Goal: Information Seeking & Learning: Find specific fact

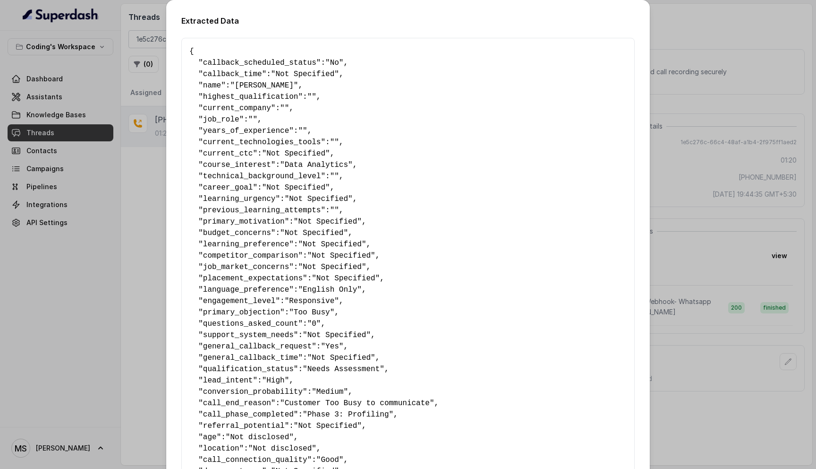
scroll to position [445, 0]
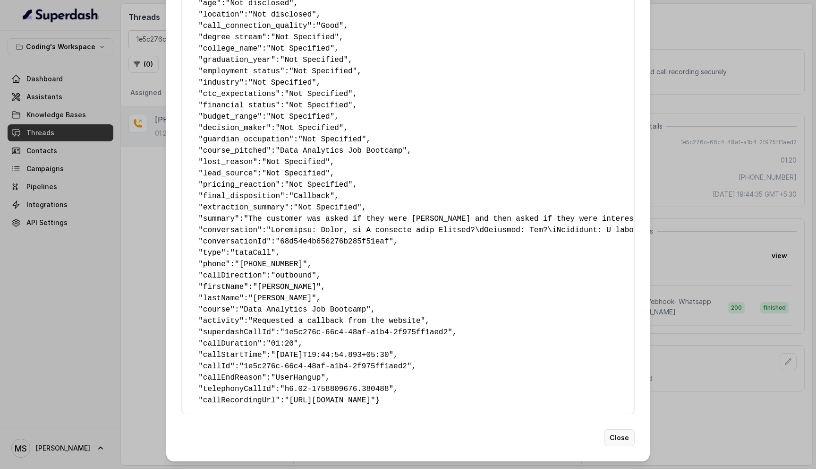
click at [617, 443] on button "Close" at bounding box center [619, 437] width 31 height 17
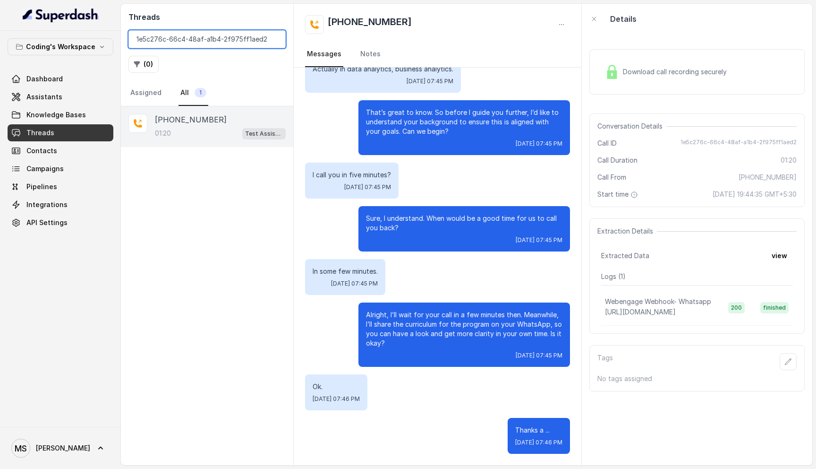
click at [260, 38] on input "1e5c276c-66c4-48af-a1b4-2f975ff1aed2" at bounding box center [206, 39] width 157 height 18
click at [275, 40] on input "1e5c276c-66c4-48af-a1b4-2f975ff1aed2" at bounding box center [206, 39] width 157 height 18
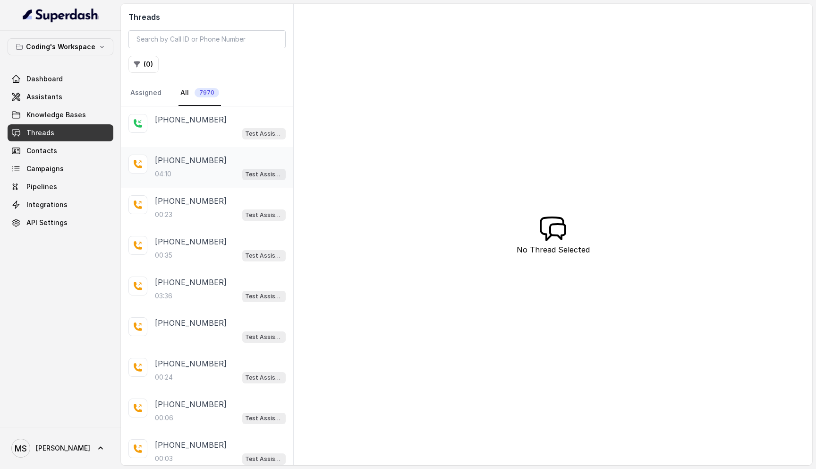
click at [184, 161] on p "[PHONE_NUMBER]" at bounding box center [191, 159] width 72 height 11
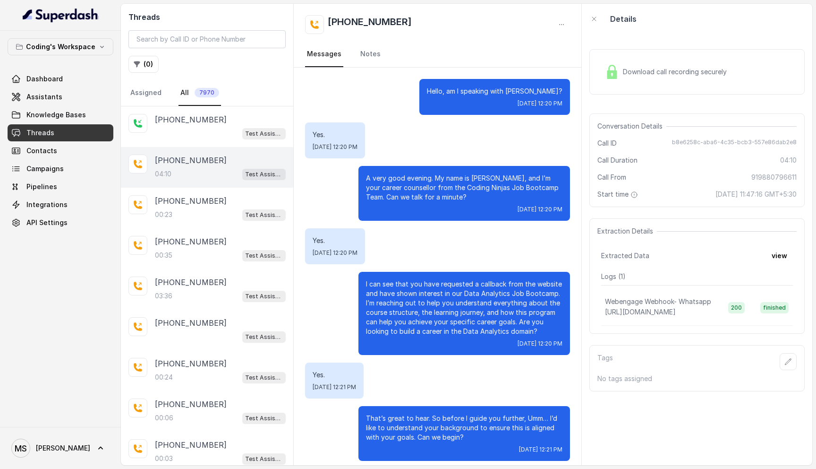
scroll to position [1692, 0]
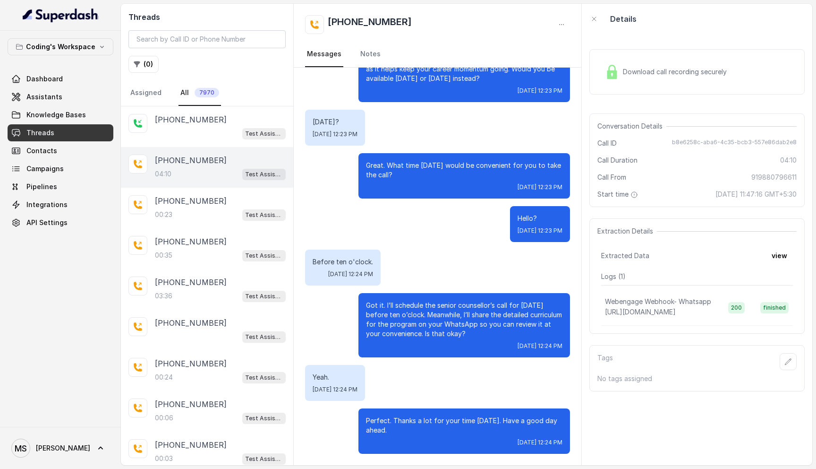
click at [694, 75] on span "Download call recording securely" at bounding box center [677, 71] width 108 height 9
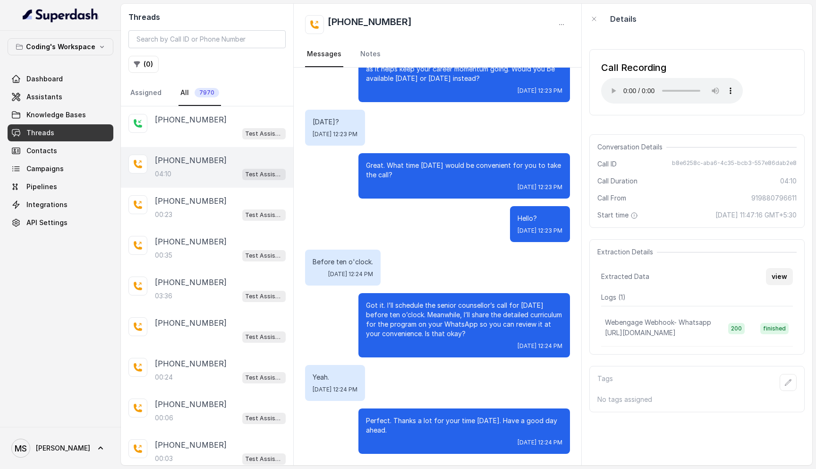
click at [777, 272] on button "view" at bounding box center [779, 276] width 27 height 17
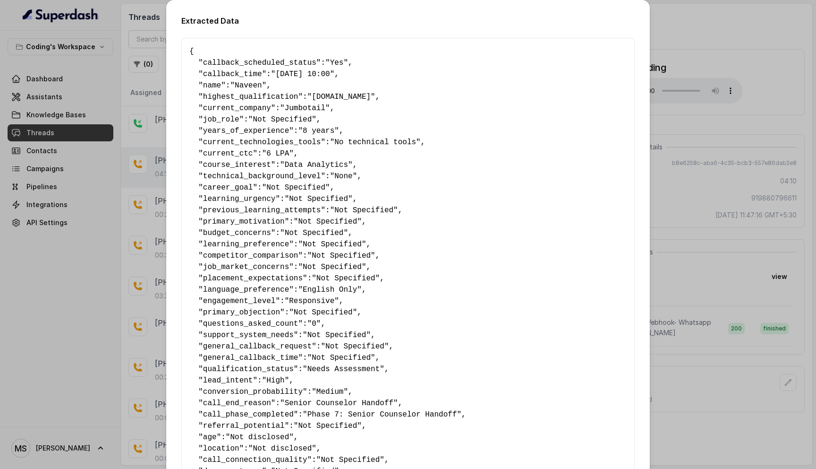
scroll to position [434, 0]
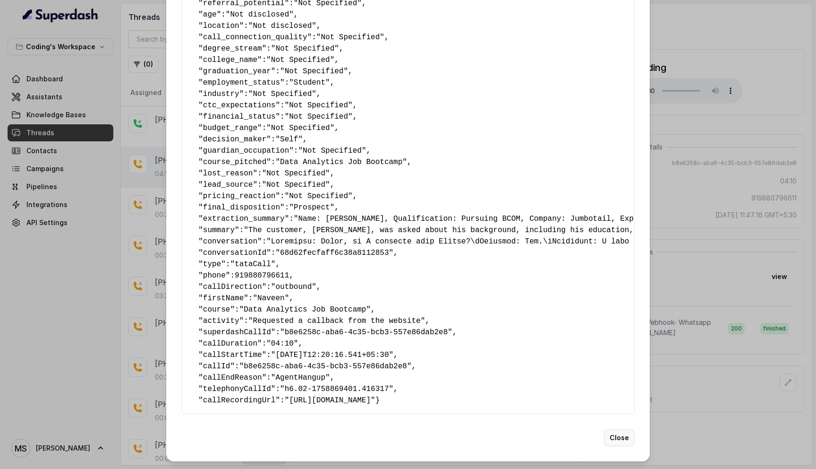
click at [616, 442] on button "Close" at bounding box center [619, 437] width 31 height 17
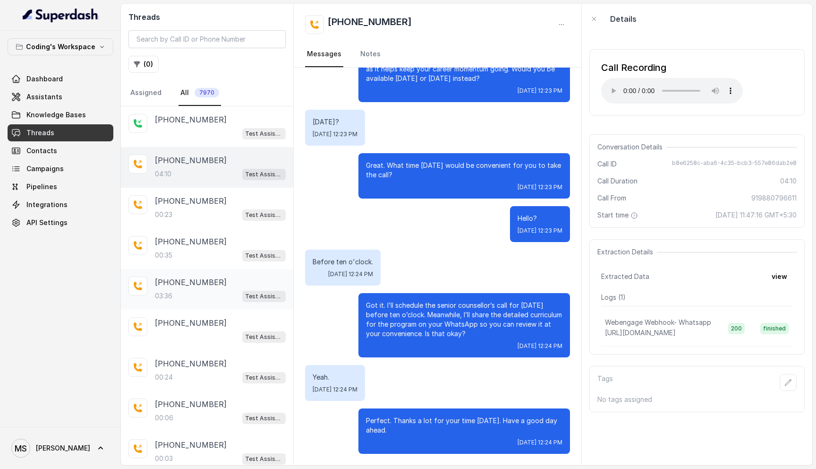
click at [187, 288] on div "[PHONE_NUMBER]:36 Test Assistant-3" at bounding box center [220, 289] width 131 height 26
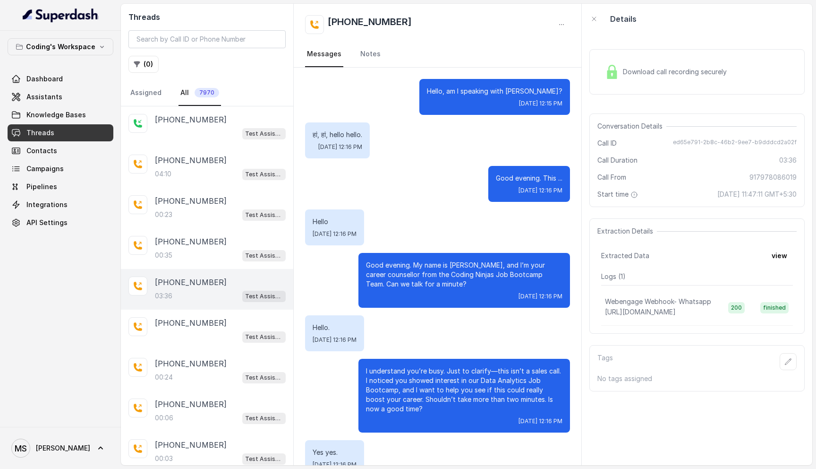
scroll to position [1543, 0]
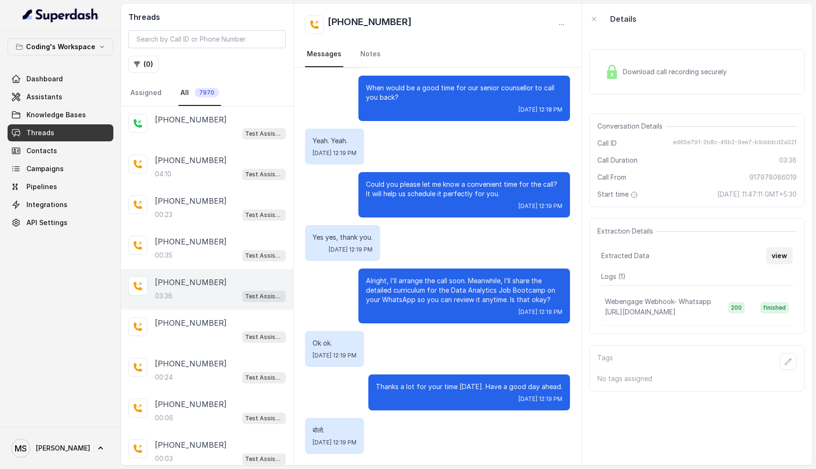
click at [777, 254] on button "view" at bounding box center [779, 255] width 27 height 17
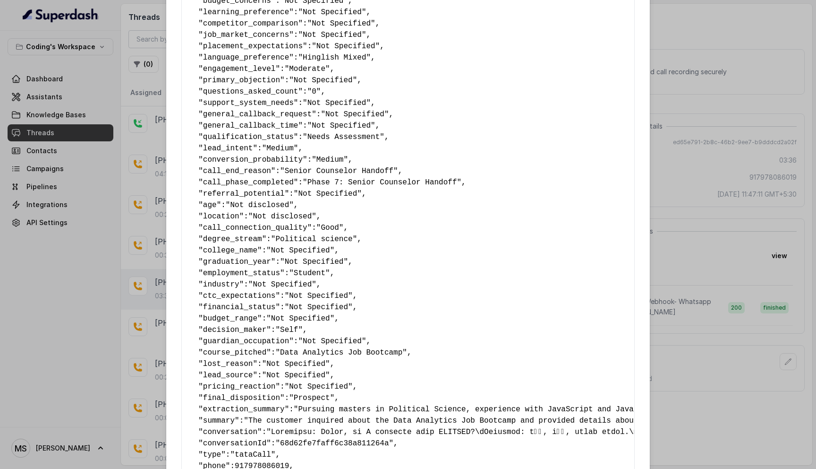
scroll to position [434, 0]
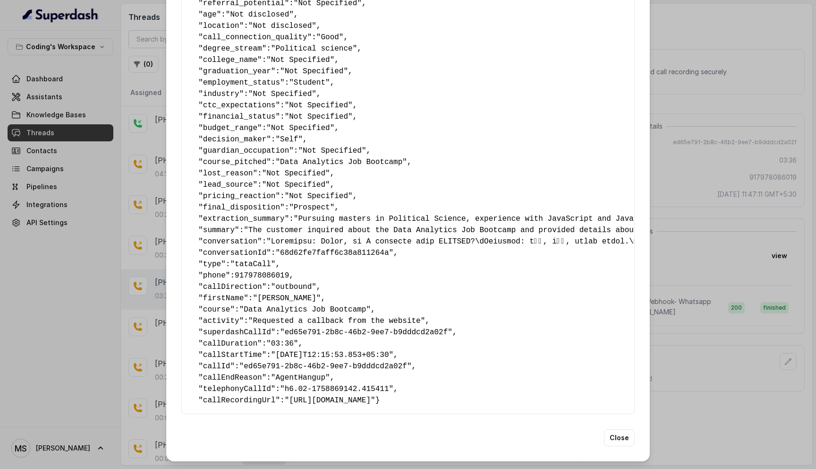
click at [717, 398] on div "Extracted Data { " callback_scheduled_status ": "No" , " callback_time ": "Not …" at bounding box center [408, 234] width 816 height 469
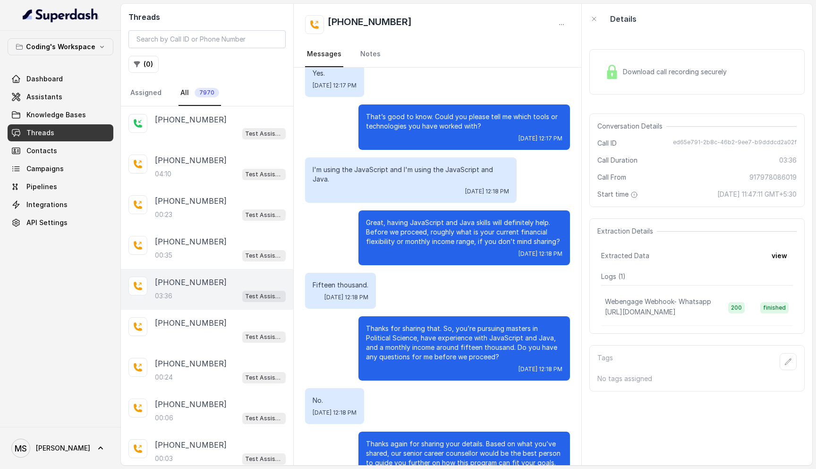
scroll to position [1543, 0]
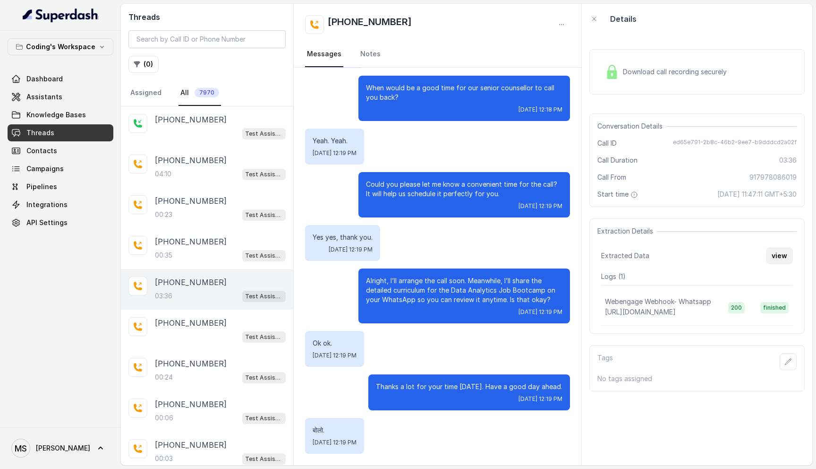
click at [772, 252] on button "view" at bounding box center [779, 255] width 27 height 17
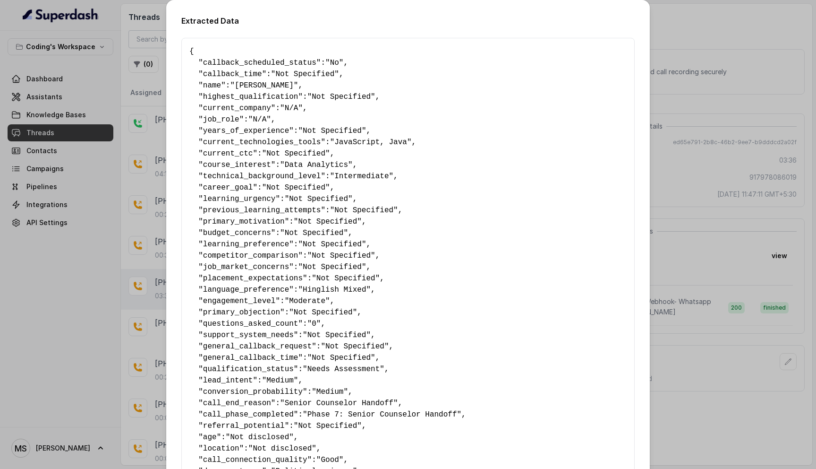
scroll to position [16, 0]
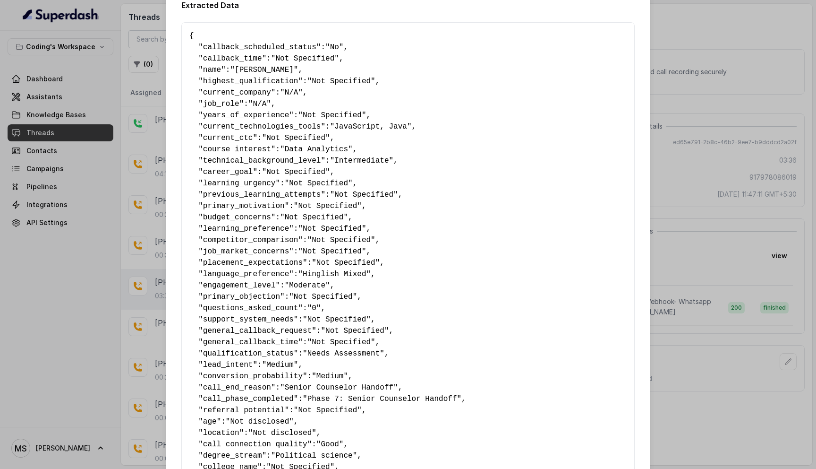
click at [401, 267] on pre "{ " callback_scheduled_status ": "No" , " callback_time ": "Not Specified" , " …" at bounding box center [407, 421] width 437 height 782
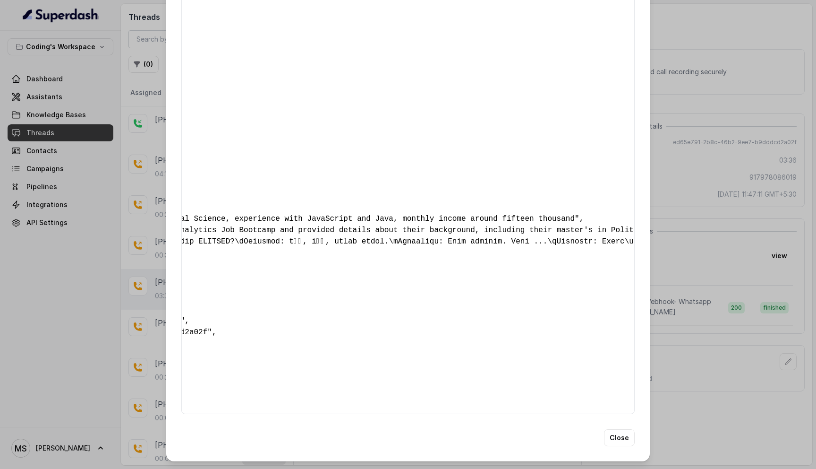
scroll to position [0, 289]
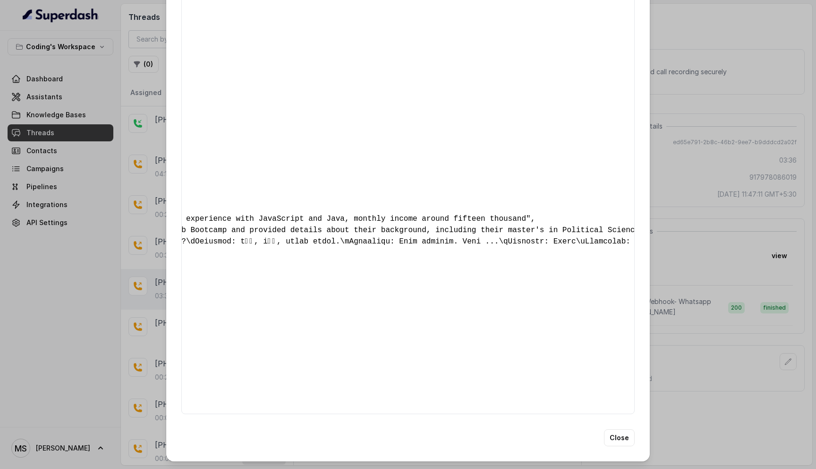
click at [768, 398] on div "Extracted Data { " callback_scheduled_status ": "No" , " callback_time ": "Not …" at bounding box center [408, 234] width 816 height 469
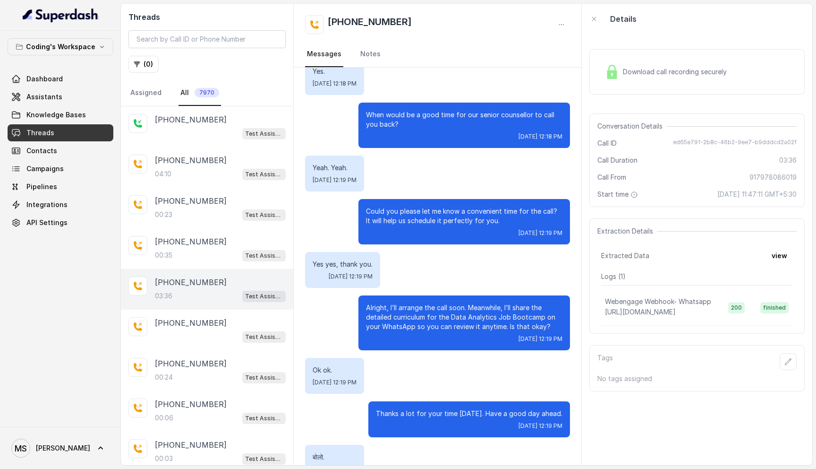
scroll to position [1543, 0]
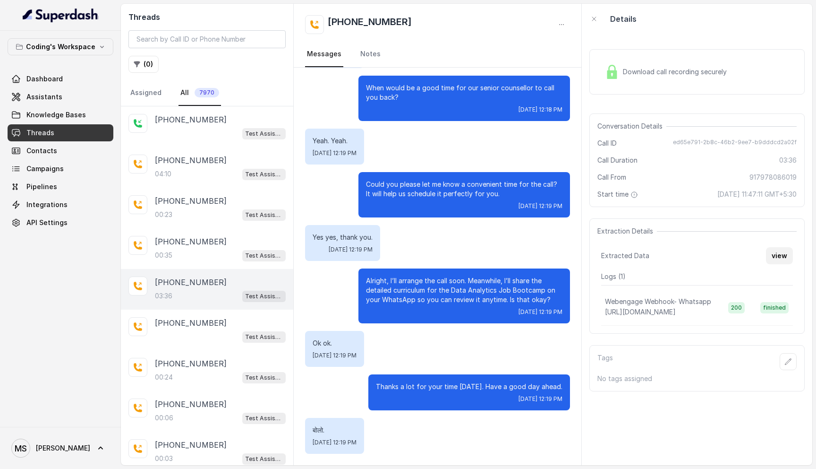
click at [774, 263] on button "view" at bounding box center [779, 255] width 27 height 17
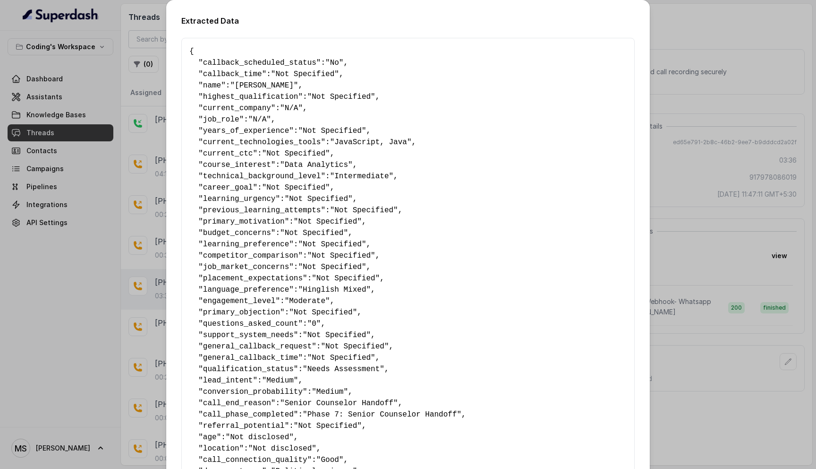
scroll to position [434, 0]
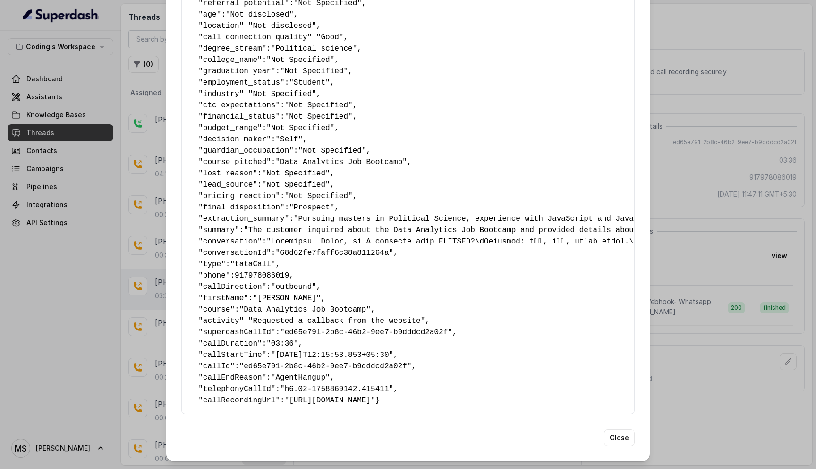
click at [660, 375] on div "Extracted Data { " callback_scheduled_status ": "No" , " callback_time ": "Not …" at bounding box center [408, 234] width 816 height 469
